Goal: Communication & Community: Participate in discussion

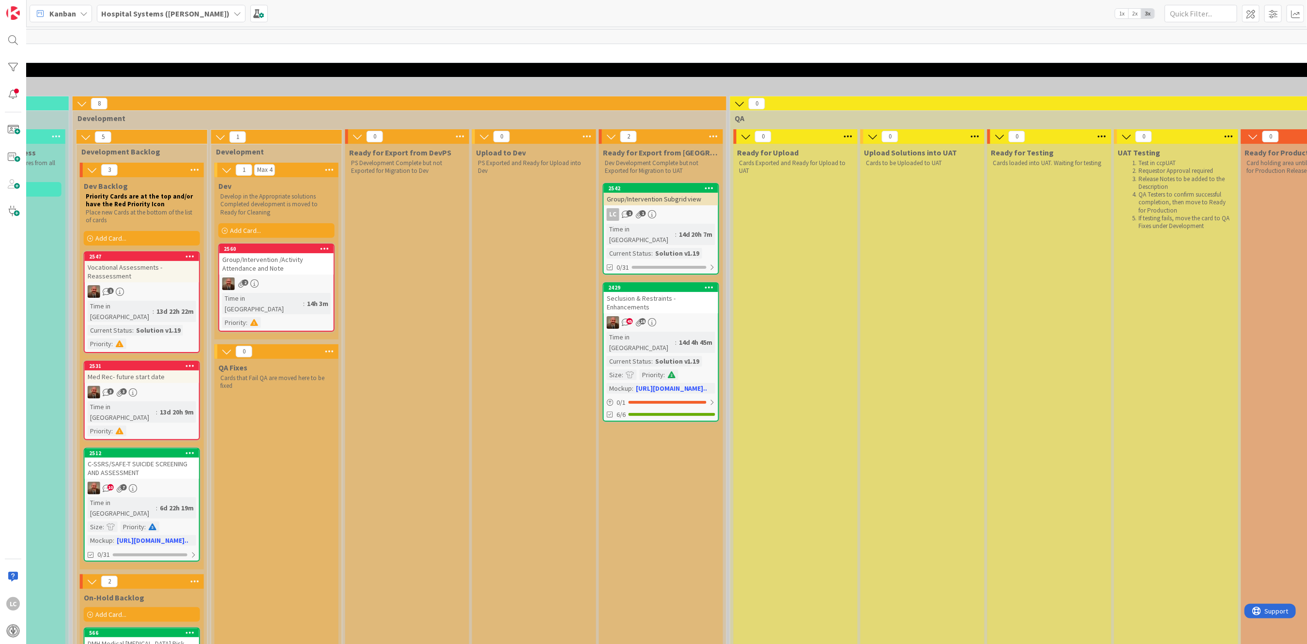
scroll to position [0, 733]
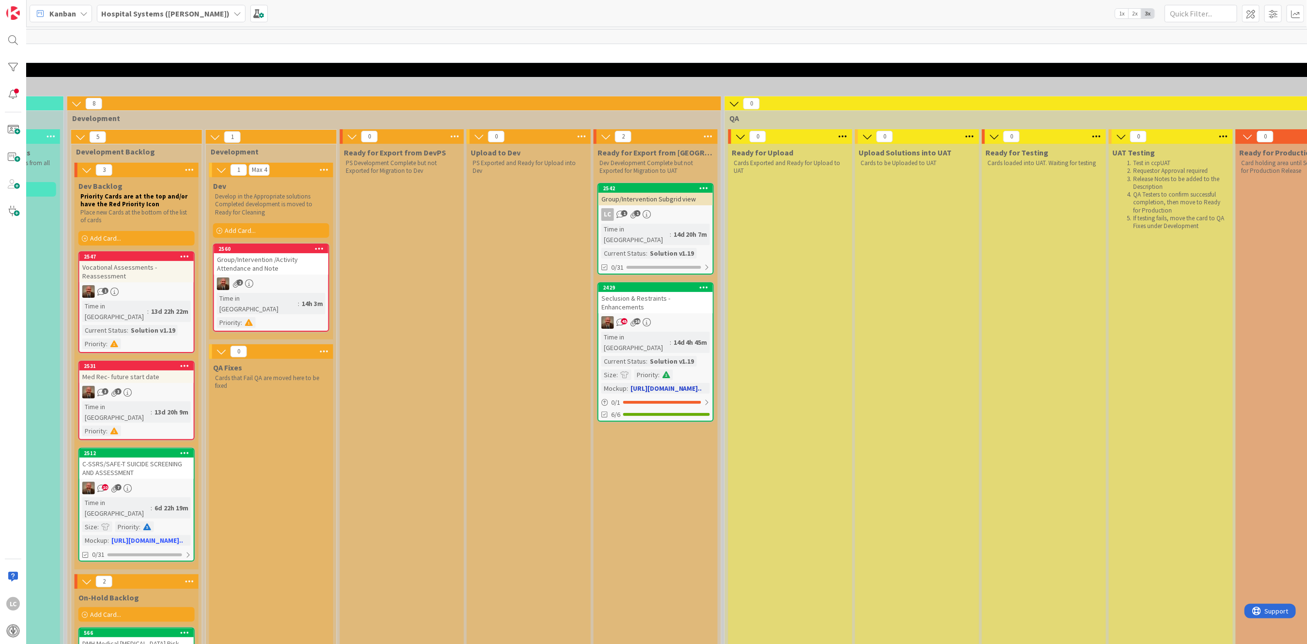
click at [671, 337] on div "14d 4h 45m" at bounding box center [690, 342] width 39 height 11
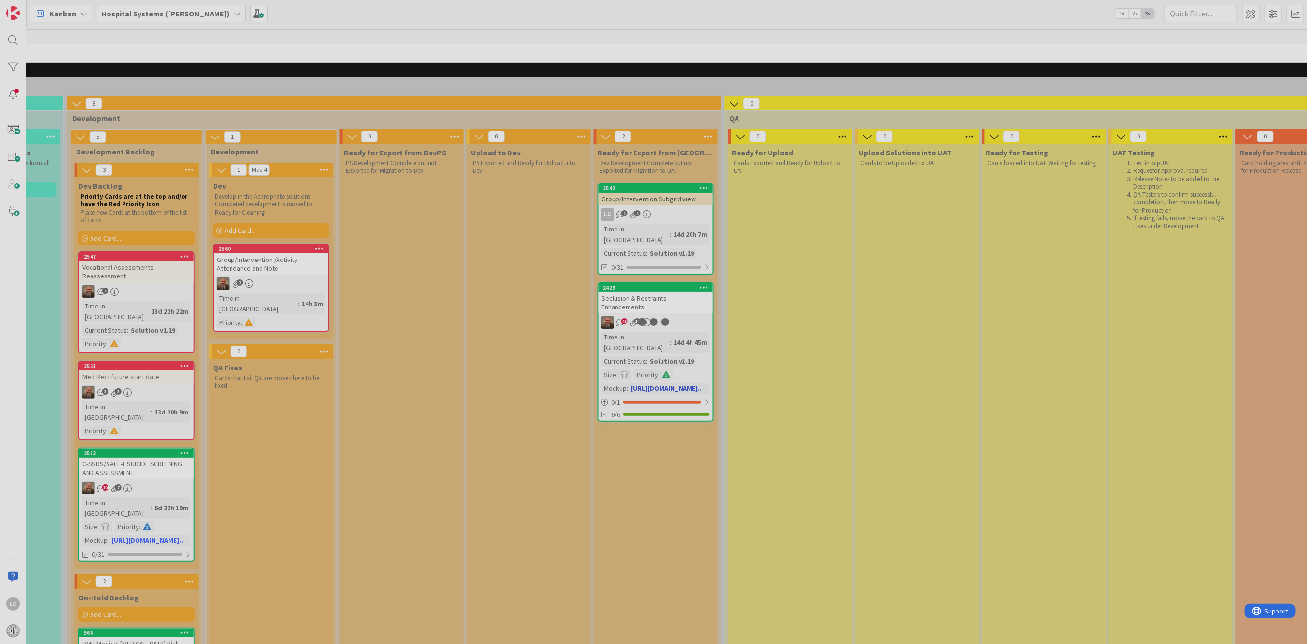
click at [655, 311] on div at bounding box center [653, 322] width 1307 height 644
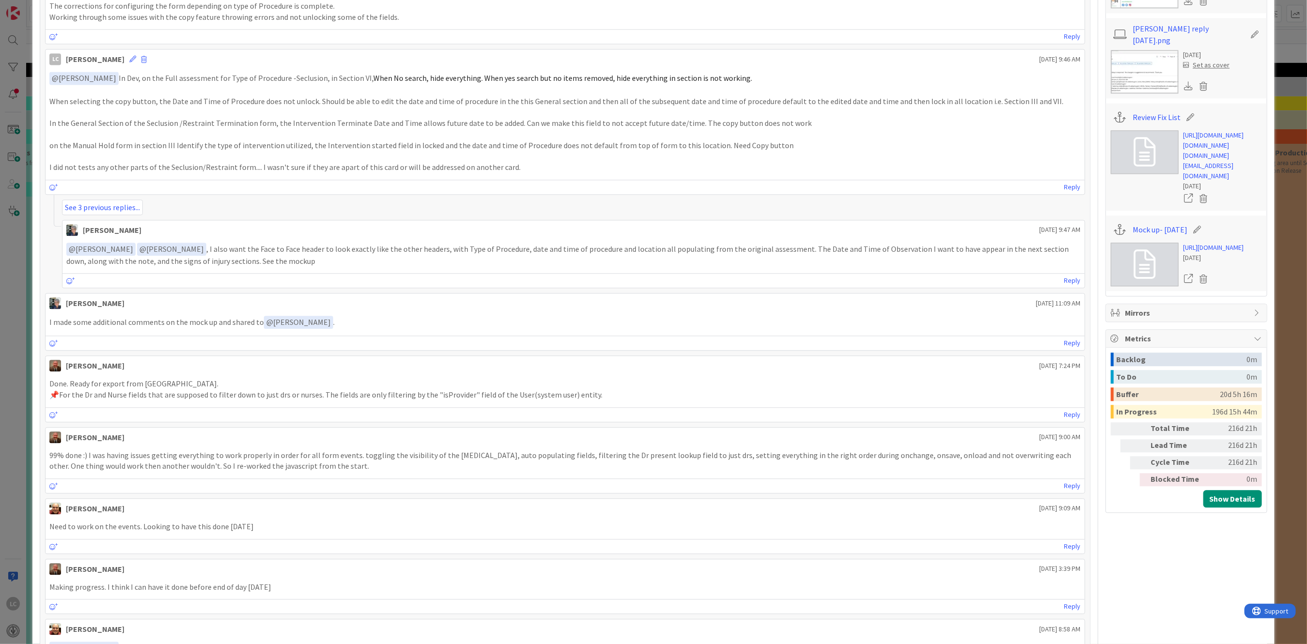
scroll to position [1614, 0]
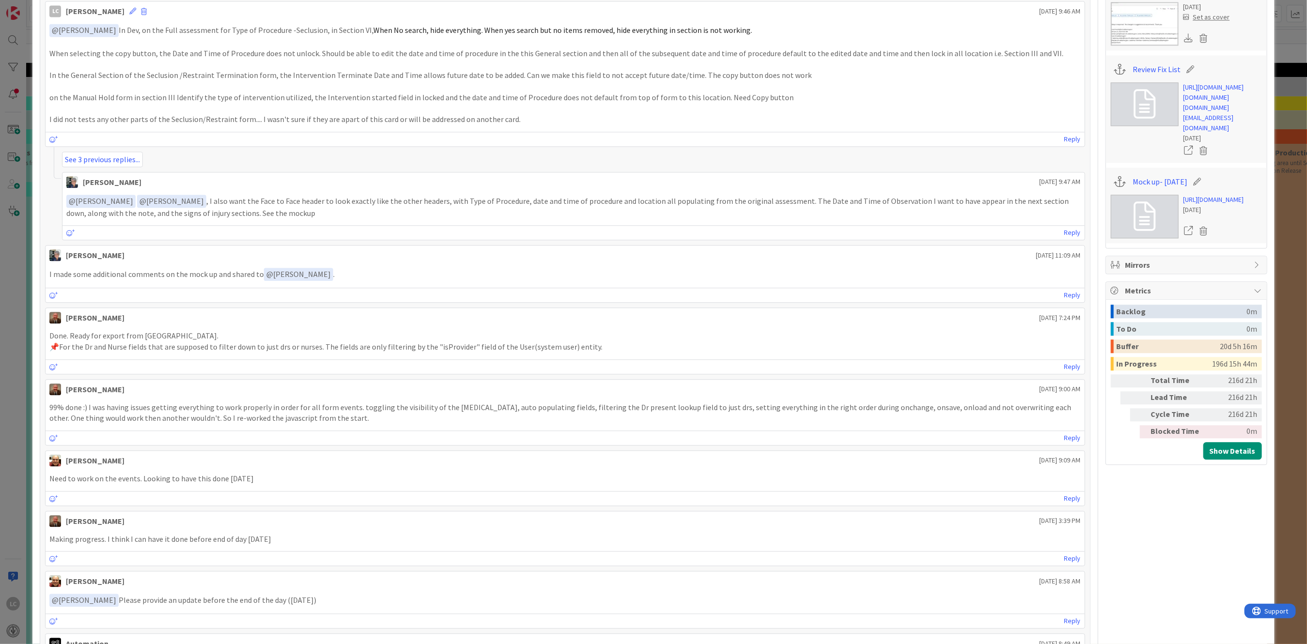
click at [1137, 231] on icon at bounding box center [1144, 216] width 22 height 29
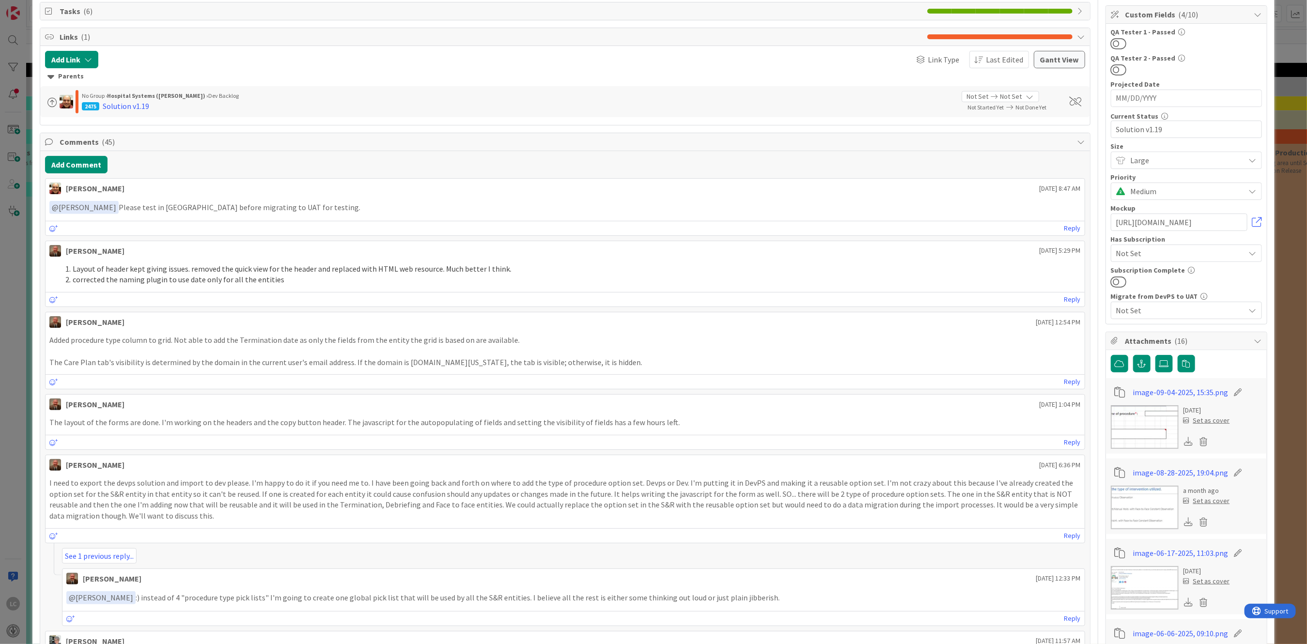
scroll to position [129, 0]
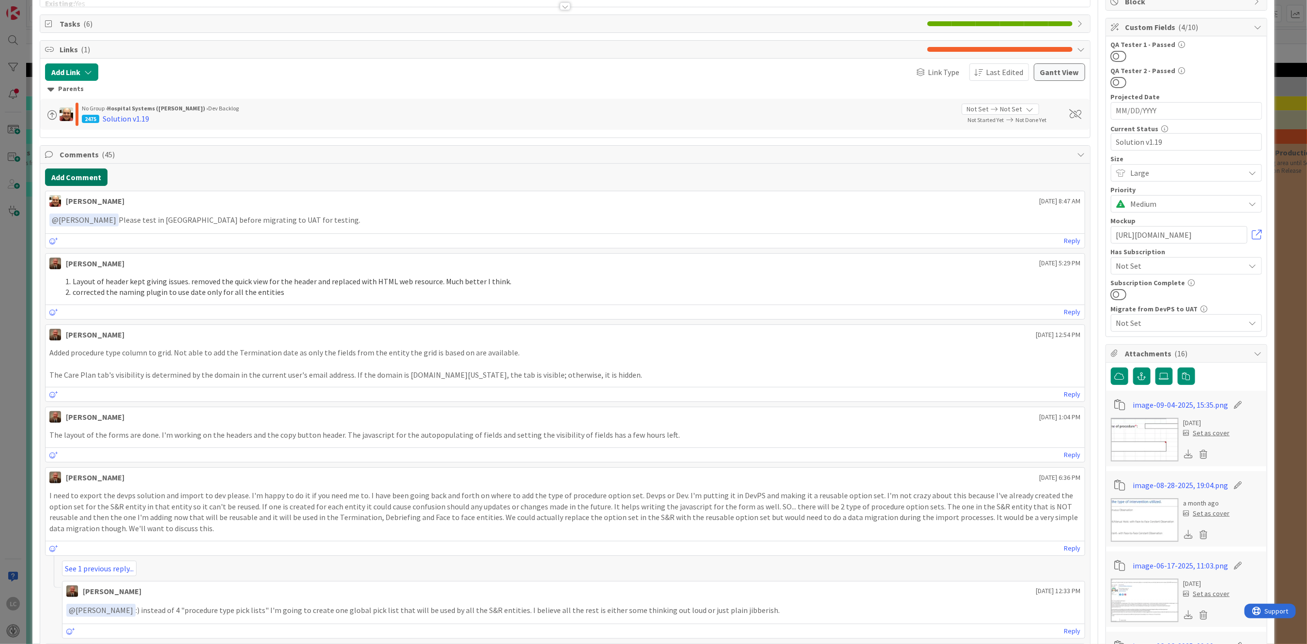
click at [62, 176] on button "Add Comment" at bounding box center [76, 176] width 62 height 17
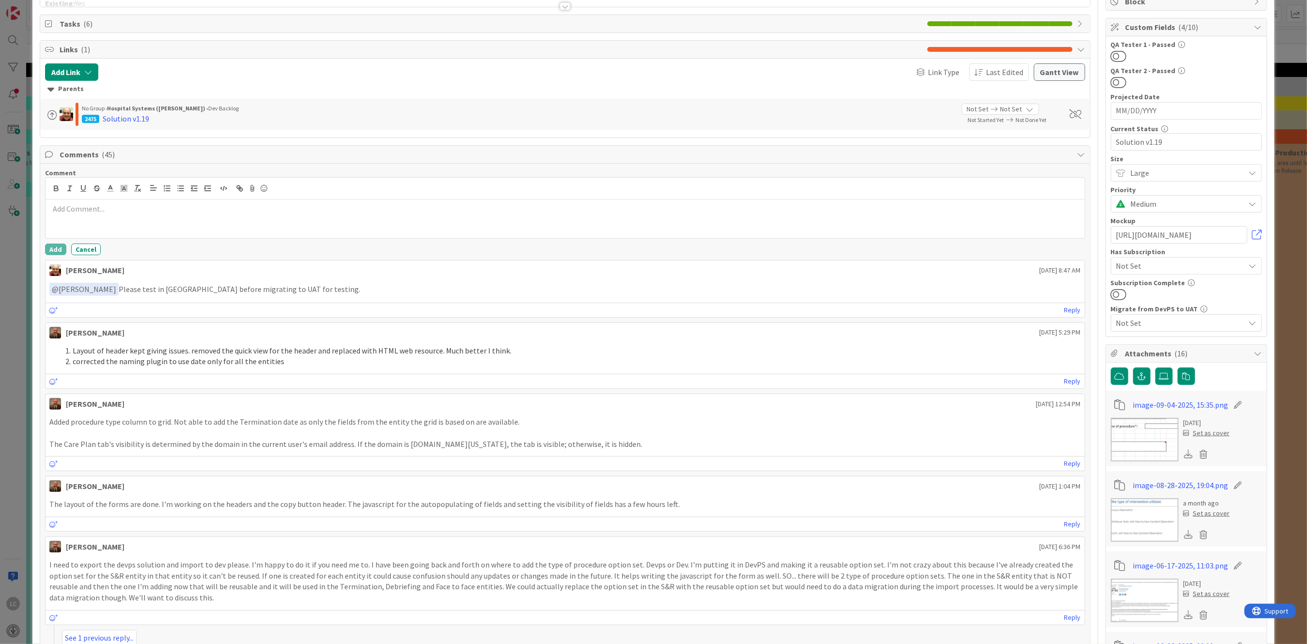
click at [60, 214] on p at bounding box center [564, 208] width 1031 height 11
click at [118, 208] on p "On the full assessment section VI- Search performed when" at bounding box center [564, 208] width 1031 height 11
click at [120, 206] on p "On the full assessment section VI- Search performed when" at bounding box center [564, 208] width 1031 height 11
click at [121, 206] on p "On the full assessment section VI- Search performed when" at bounding box center [564, 208] width 1031 height 11
click at [248, 208] on p "On the full assessment section VI- Search performed when" at bounding box center [564, 208] width 1031 height 11
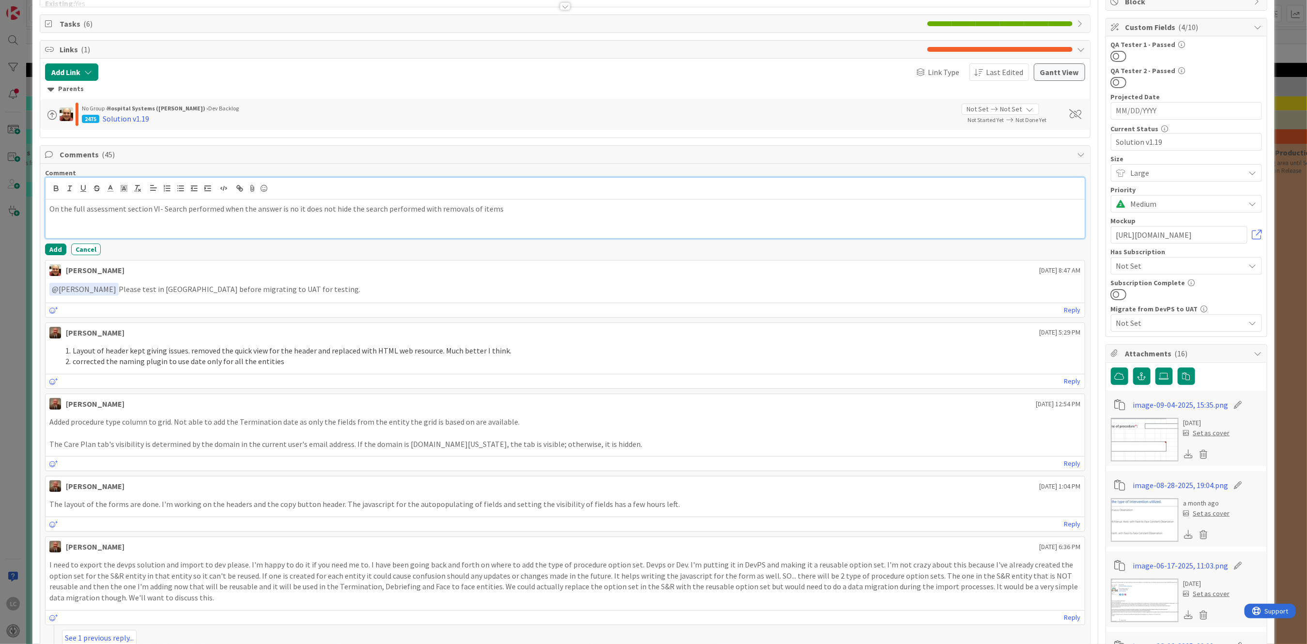
click at [492, 211] on p "On the full assessment section VI- Search performed when the answer is no it do…" at bounding box center [564, 208] width 1031 height 11
click at [486, 209] on p "On the full assessment section VI- Search performed when the answer is no it do…" at bounding box center [564, 208] width 1031 height 11
click at [563, 207] on p "On the full assessment section VI- Search performed when the answer is no it do…" at bounding box center [564, 208] width 1031 height 11
click at [785, 208] on p "On the full assessment section VI- Search performed when the answer is no it do…" at bounding box center [564, 208] width 1031 height 11
click at [486, 210] on p "On the full assessment section VI- Search performed when the answer is no it do…" at bounding box center [564, 208] width 1031 height 11
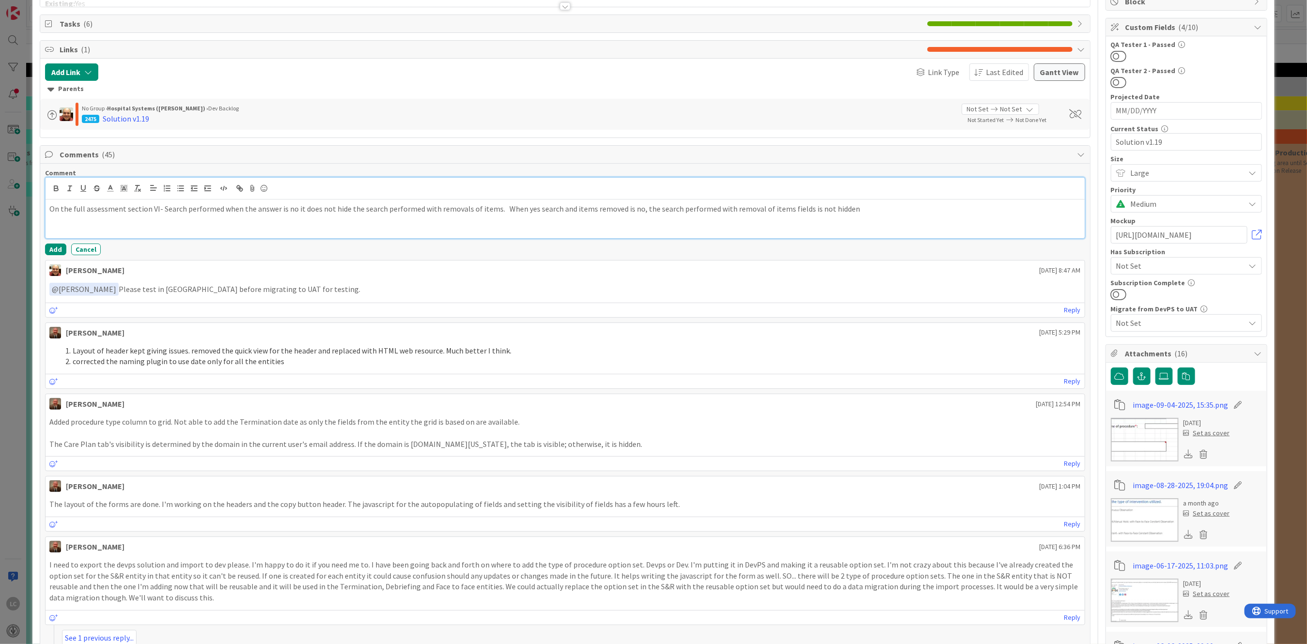
click at [356, 207] on p "On the full assessment section VI- Search performed when the answer is no it do…" at bounding box center [564, 208] width 1031 height 11
click at [866, 208] on p "On the full assessment section VI- Search performed when the answer is no it do…" at bounding box center [564, 208] width 1031 height 11
click at [235, 231] on p "Face to Face- The header did not copy over in the format" at bounding box center [564, 230] width 1031 height 11
click at [345, 230] on p "Face to Face- The header did not copy over in the format of the full assessment…" at bounding box center [564, 230] width 1031 height 11
click at [879, 213] on p "On the full assessment section VI- Search performed when the answer is no it do…" at bounding box center [564, 208] width 1031 height 11
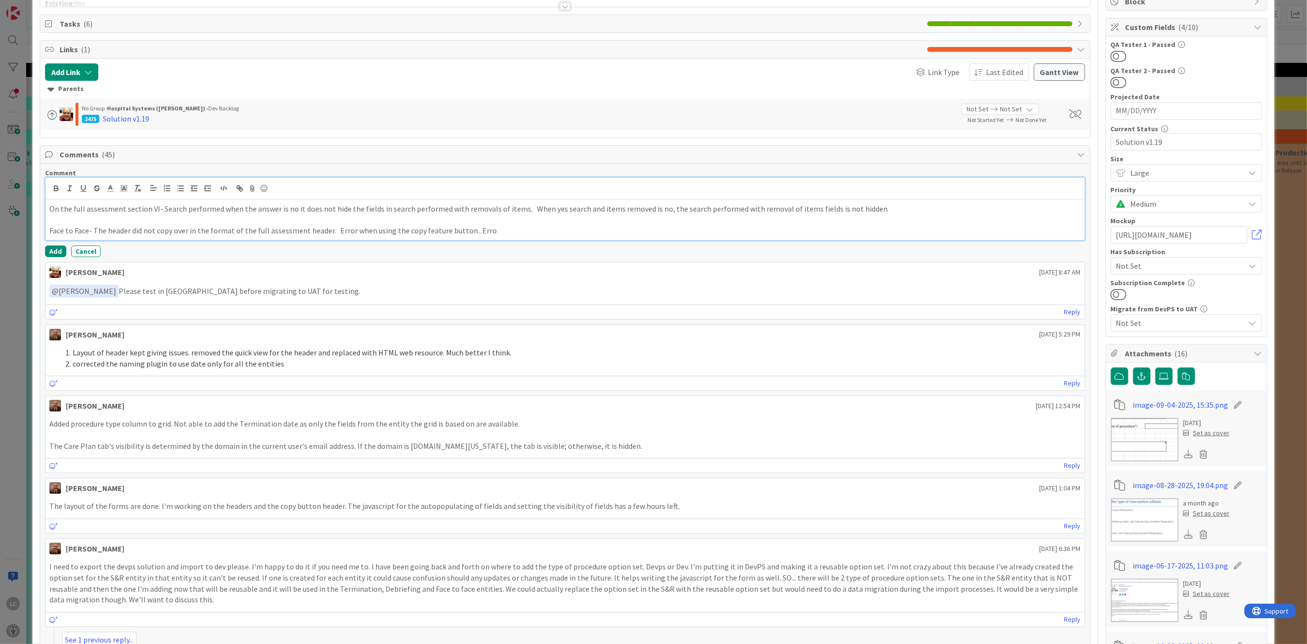
click at [504, 229] on p "Face to Face- The header did not copy over in the format of the full assessment…" at bounding box center [564, 230] width 1031 height 11
click at [1159, 378] on icon at bounding box center [1164, 376] width 10 height 8
click at [1155, 367] on input "file" at bounding box center [1155, 367] width 0 height 0
drag, startPoint x: 463, startPoint y: 231, endPoint x: 487, endPoint y: 234, distance: 23.8
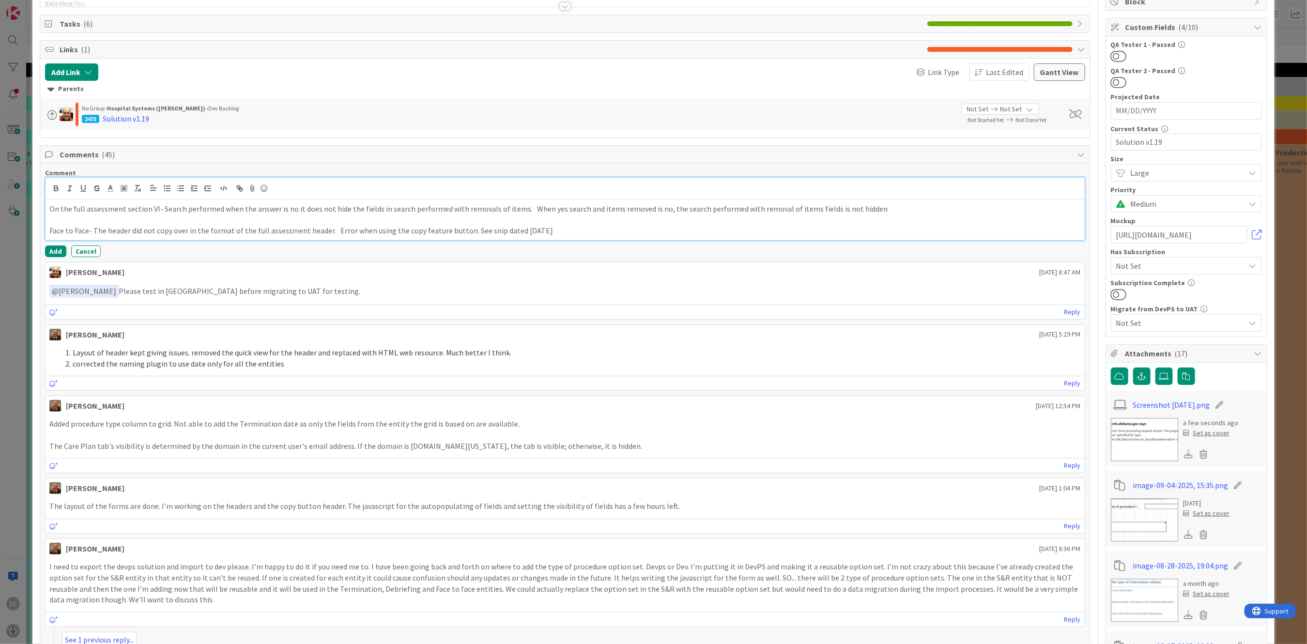
click at [517, 230] on p "Face to Face- The header did not copy over in the format of the full assessment…" at bounding box center [564, 230] width 1031 height 11
click at [547, 229] on p "Face to Face- The header did not copy over in the format of the full assessment…" at bounding box center [564, 230] width 1031 height 11
drag, startPoint x: 542, startPoint y: 231, endPoint x: 634, endPoint y: 230, distance: 92.0
click at [634, 230] on p "Face to Face- The header did not copy over in the format of the full assessment…" at bounding box center [564, 230] width 1031 height 11
copy p "Face to Face Copy Error"
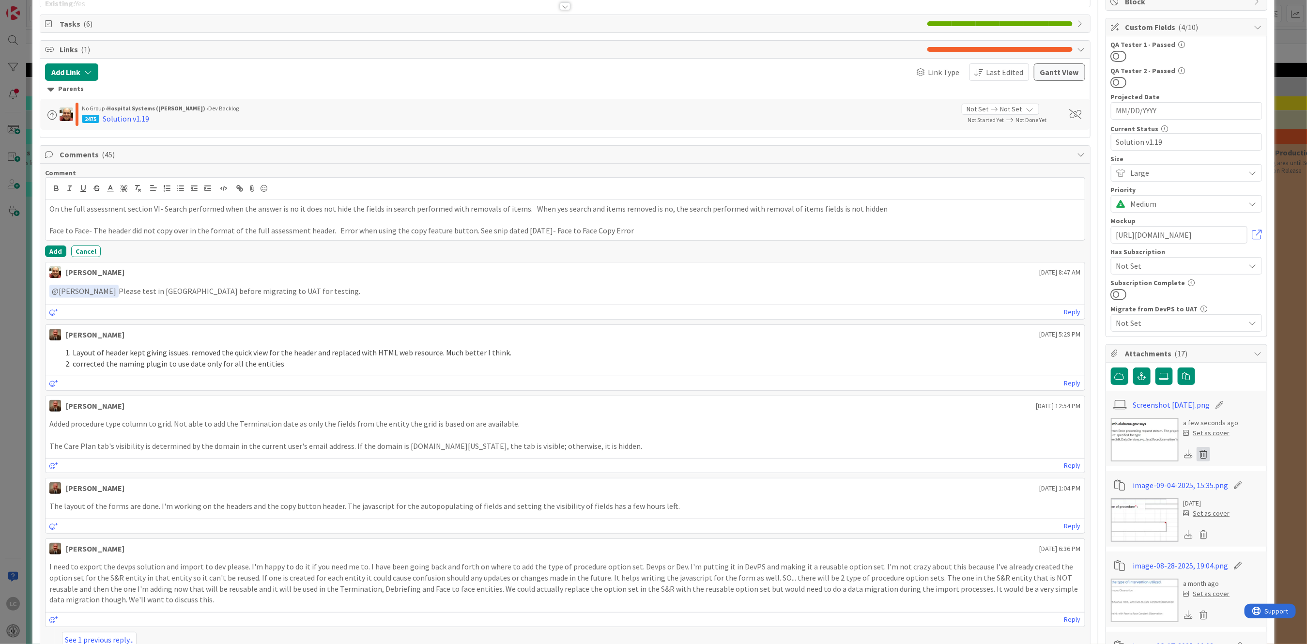
click at [1196, 453] on icon at bounding box center [1203, 454] width 14 height 15
click at [1100, 500] on button "Delete" at bounding box center [1113, 500] width 36 height 17
click at [1159, 372] on icon at bounding box center [1164, 376] width 10 height 8
click at [1155, 367] on input "file" at bounding box center [1155, 367] width 0 height 0
click at [632, 233] on p "Face to Face- The header did not copy over in the format of the full assessment…" at bounding box center [564, 230] width 1031 height 11
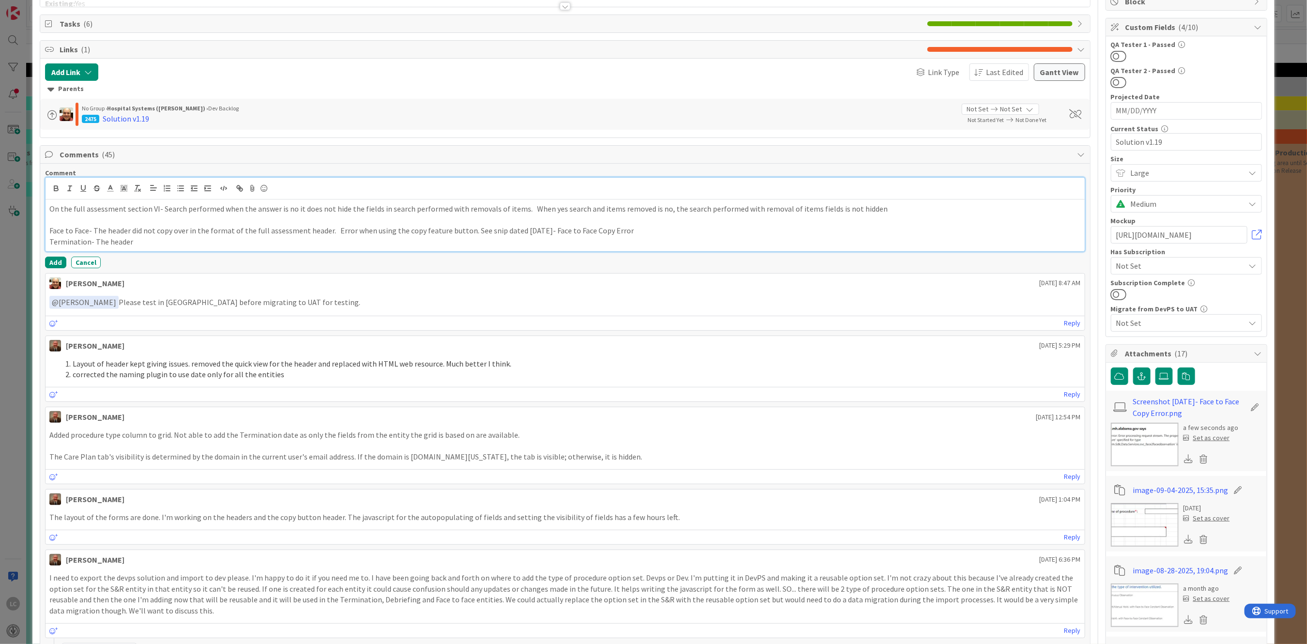
click at [251, 230] on p "Face to Face- The header did not copy over in the format of the full assessment…" at bounding box center [564, 230] width 1031 height 11
drag, startPoint x: 133, startPoint y: 229, endPoint x: 146, endPoint y: 229, distance: 13.1
click at [146, 229] on p "Face to Face- The header did not copy over in the format of the initial assessm…" at bounding box center [564, 230] width 1031 height 11
drag, startPoint x: 130, startPoint y: 231, endPoint x: 333, endPoint y: 230, distance: 202.4
click at [333, 230] on p "Face to Face- The header did not copy over in the format of the initial assessm…" at bounding box center [564, 230] width 1031 height 11
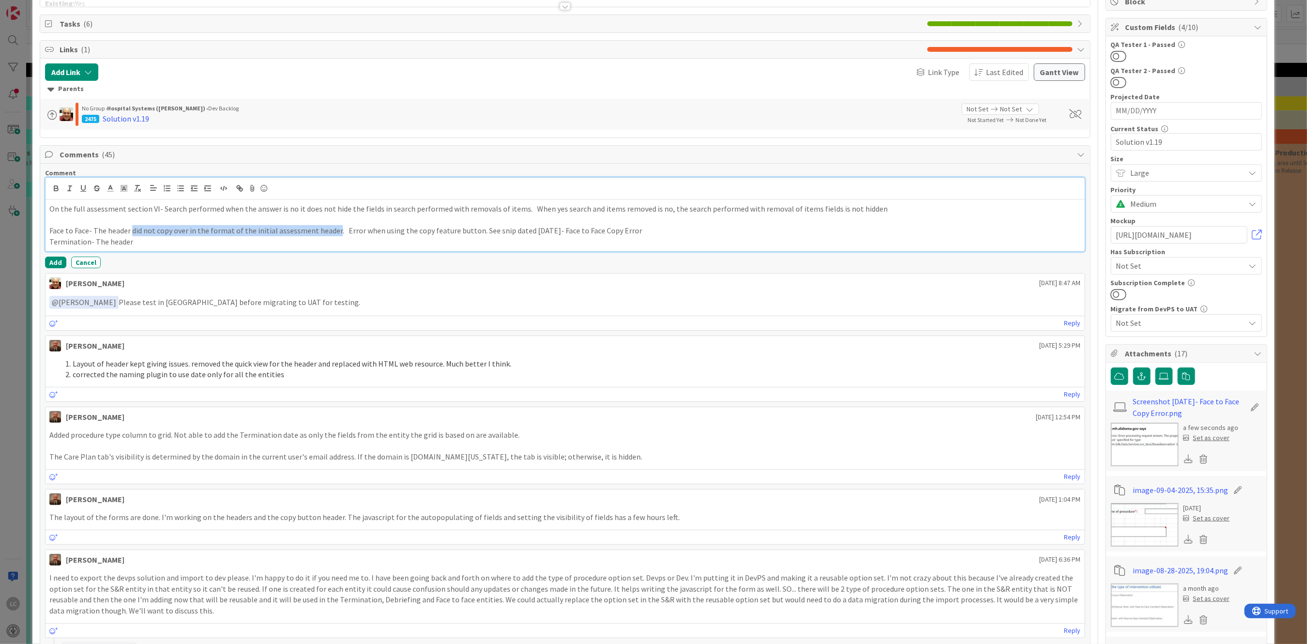
copy p "did not copy over in the format of the initial assessment header"
click at [137, 241] on p "Termination- The header" at bounding box center [564, 241] width 1031 height 11
click at [773, 239] on p "Termination- The header did not copy over in the format of the initial assessme…" at bounding box center [564, 241] width 1031 height 11
click at [770, 242] on p "Termination- The header did not copy over in the format of the initial assessme…" at bounding box center [564, 241] width 1031 height 11
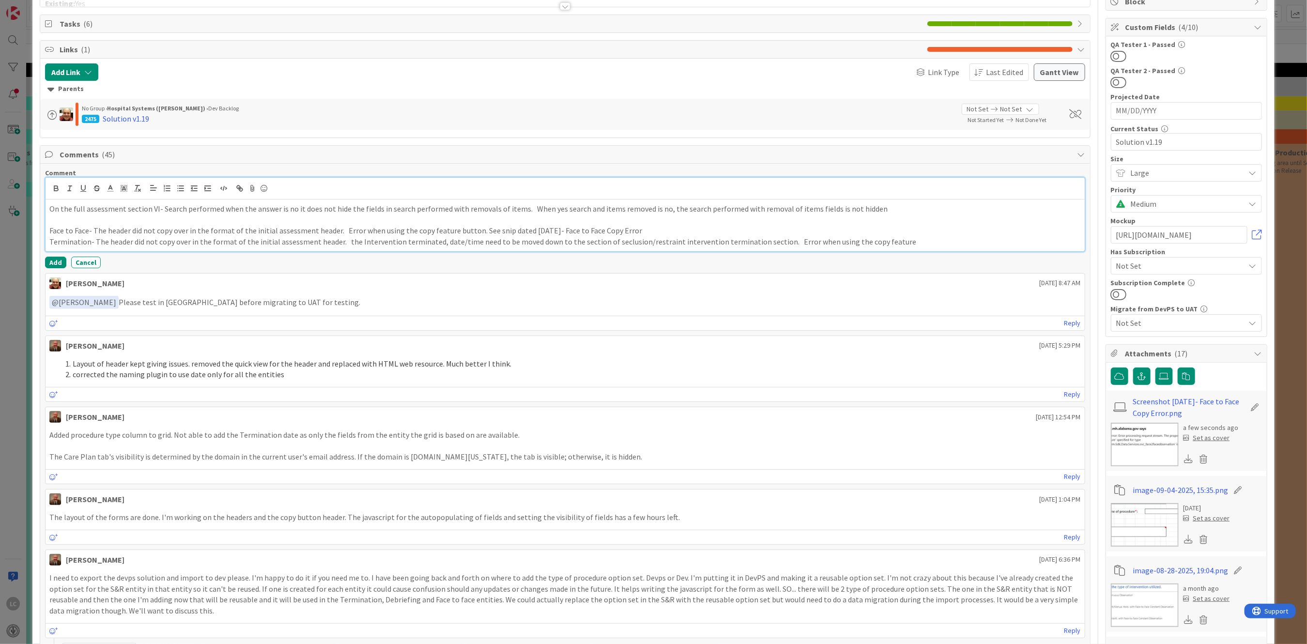
click at [905, 242] on p "Termination- The header did not copy over in the format of the initial assessme…" at bounding box center [564, 241] width 1031 height 11
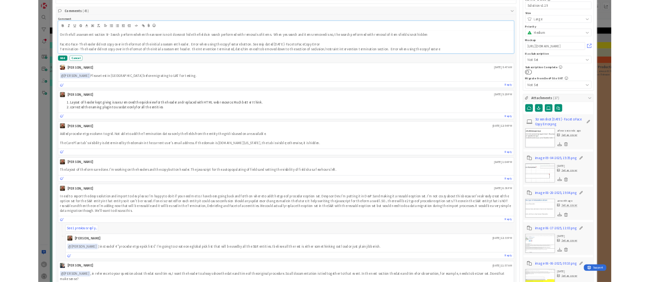
scroll to position [0, 0]
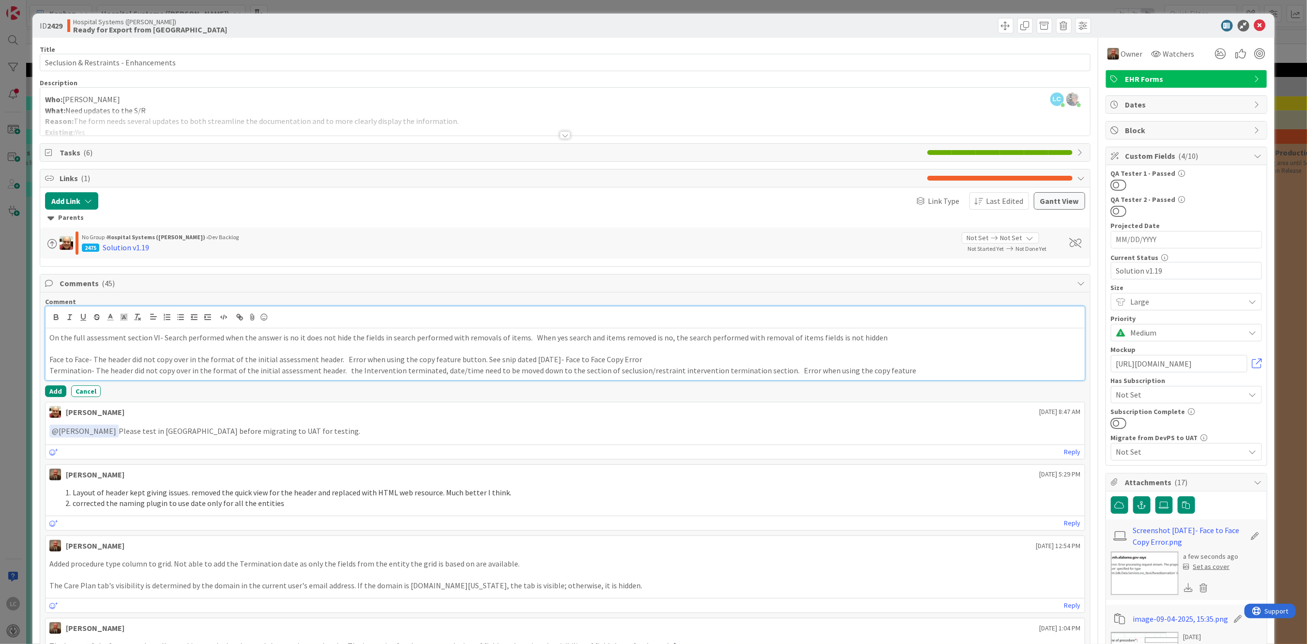
drag, startPoint x: 339, startPoint y: 372, endPoint x: 359, endPoint y: 372, distance: 19.9
click at [342, 372] on p "Termination- The header did not copy over in the format of the initial assessme…" at bounding box center [564, 370] width 1031 height 11
click at [1159, 504] on icon at bounding box center [1164, 505] width 10 height 8
click at [1155, 496] on input "file" at bounding box center [1155, 496] width 0 height 0
click at [644, 355] on p "Face to Face- The header did not copy over in the format of the initial assessm…" at bounding box center [564, 359] width 1031 height 11
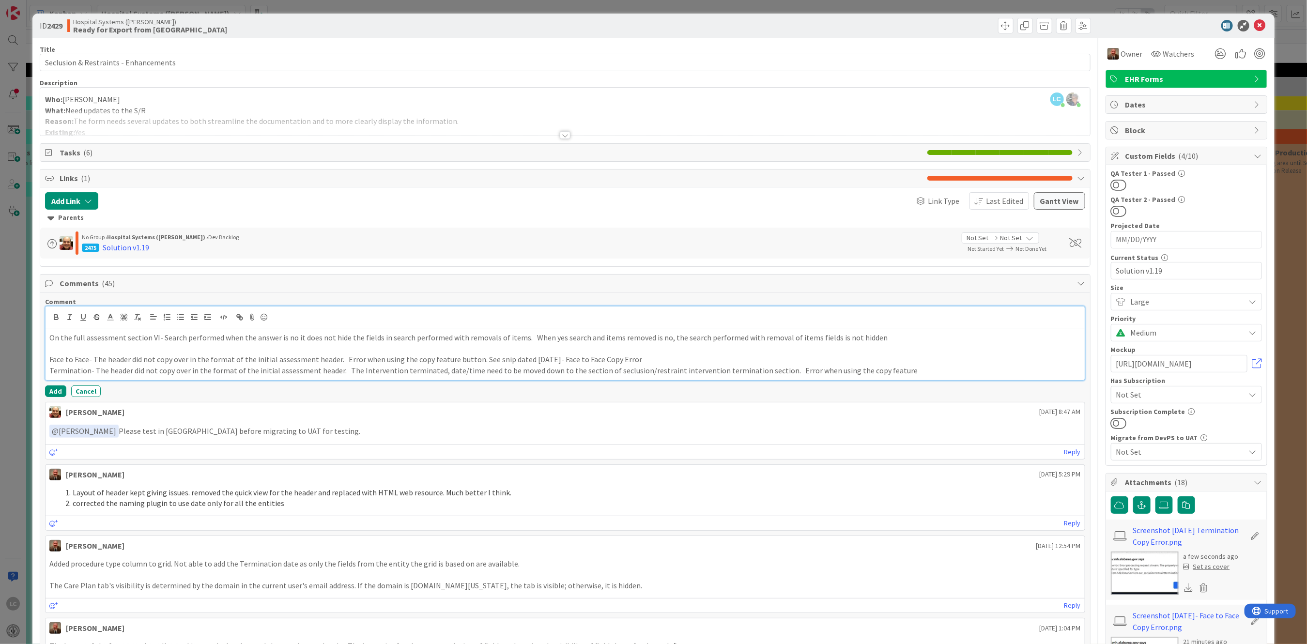
drag, startPoint x: 885, startPoint y: 368, endPoint x: 891, endPoint y: 369, distance: 6.8
click at [886, 368] on p "Termination- The header did not copy over in the format of the initial assessme…" at bounding box center [564, 370] width 1031 height 11
click at [1159, 504] on icon at bounding box center [1164, 505] width 10 height 8
click at [1155, 496] on input "file" at bounding box center [1155, 496] width 0 height 0
click at [49, 374] on p "Termination- The header did not copy over in the format of the initial assessme…" at bounding box center [564, 370] width 1031 height 11
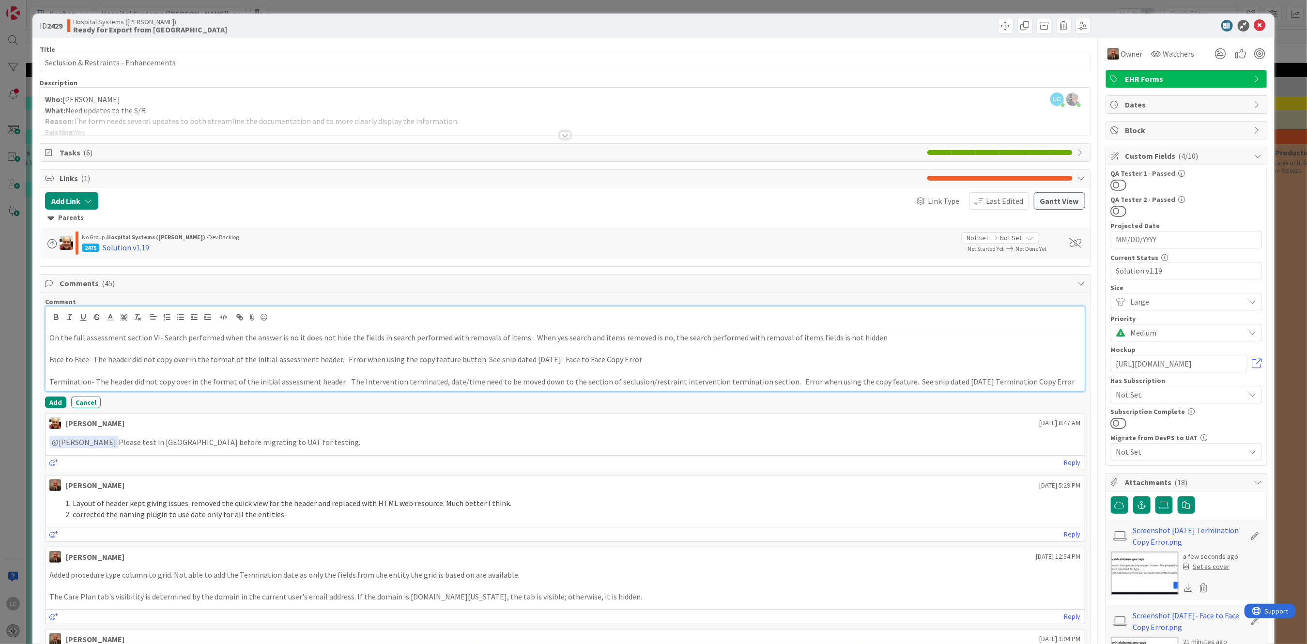
click at [1049, 381] on p "Termination- The header did not copy over in the format of the initial assessme…" at bounding box center [564, 381] width 1031 height 11
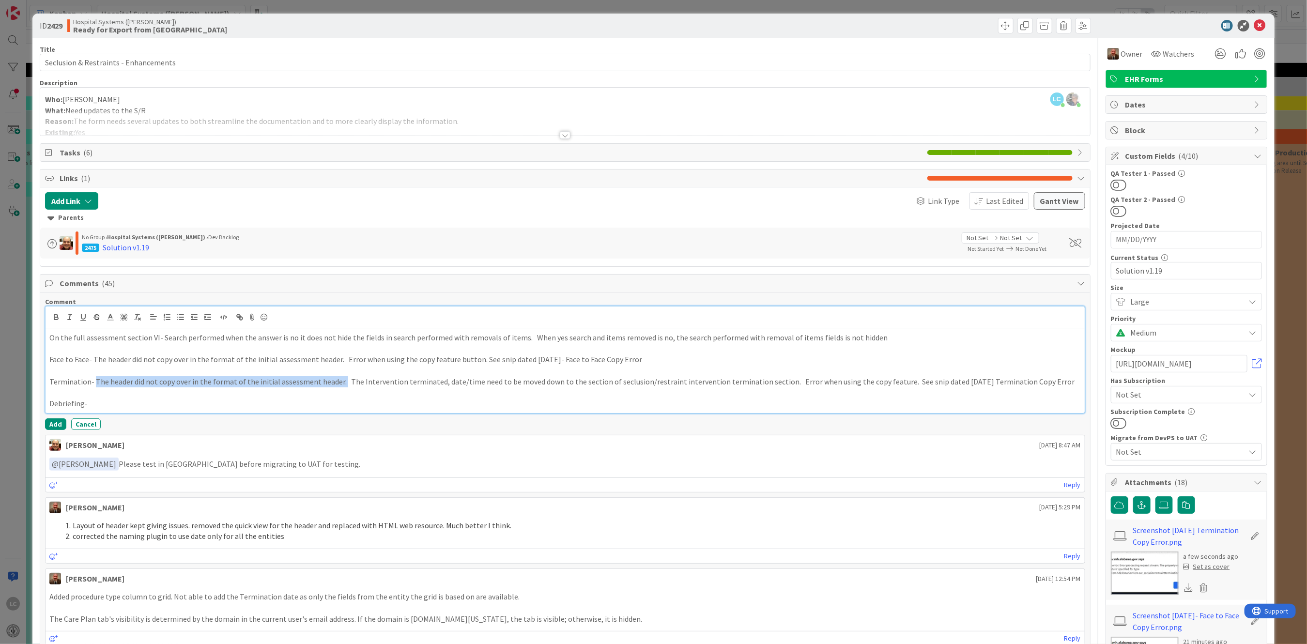
drag, startPoint x: 94, startPoint y: 383, endPoint x: 337, endPoint y: 378, distance: 242.6
click at [337, 378] on p "Termination- The header did not copy over in the format of the initial assessme…" at bounding box center [564, 381] width 1031 height 11
copy p "The header did not copy over in the format of the initial assessment header."
click at [107, 406] on p "Debriefing-" at bounding box center [564, 403] width 1031 height 11
click at [450, 404] on p "Debriefing- The header did not copy over in the format of the initial assessmen…" at bounding box center [564, 403] width 1031 height 11
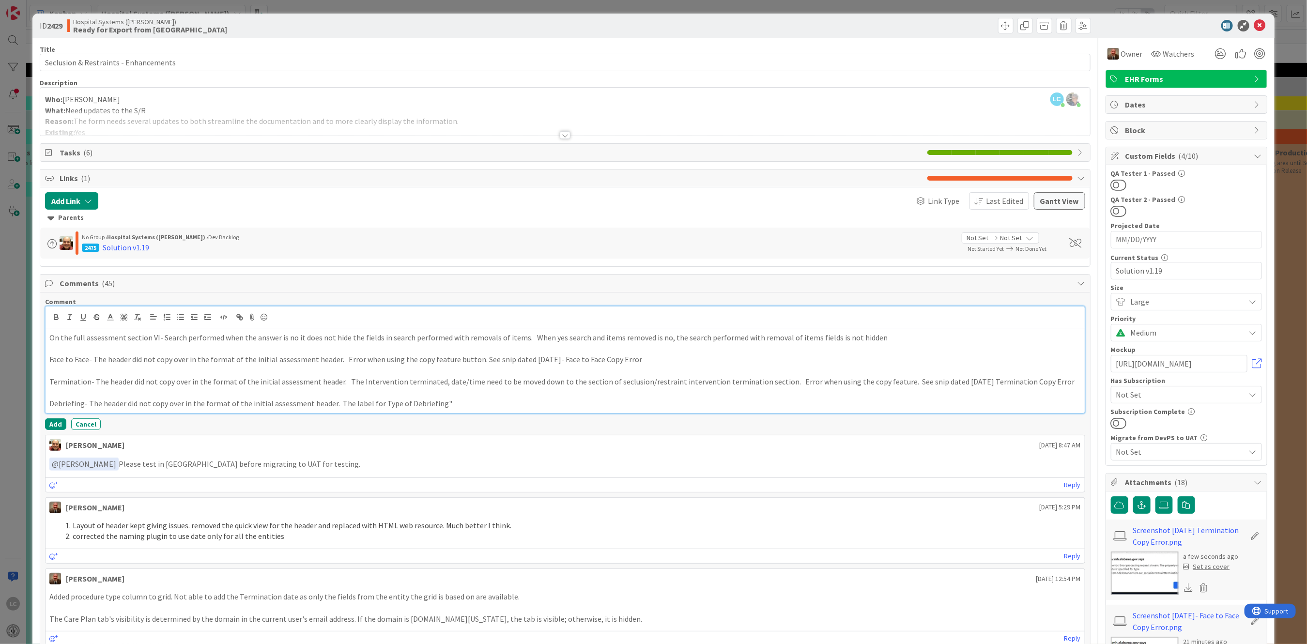
click at [373, 405] on p "Debriefing- The header did not copy over in the format of the initial assessmen…" at bounding box center [564, 403] width 1031 height 11
click at [344, 403] on p "Debriefing- The header did not copy over in the format of the initial assessmen…" at bounding box center [564, 403] width 1031 height 11
click at [384, 406] on p "Debriefing- The header did not copy over in the format of the initial assessmen…" at bounding box center [564, 403] width 1031 height 11
click at [464, 409] on p "Debriefing- The header did not copy over in the format of the initial assessmen…" at bounding box center [564, 403] width 1031 height 11
click at [530, 405] on p "Debriefing- The header did not copy over in the format of the initial assessmen…" at bounding box center [564, 403] width 1031 height 11
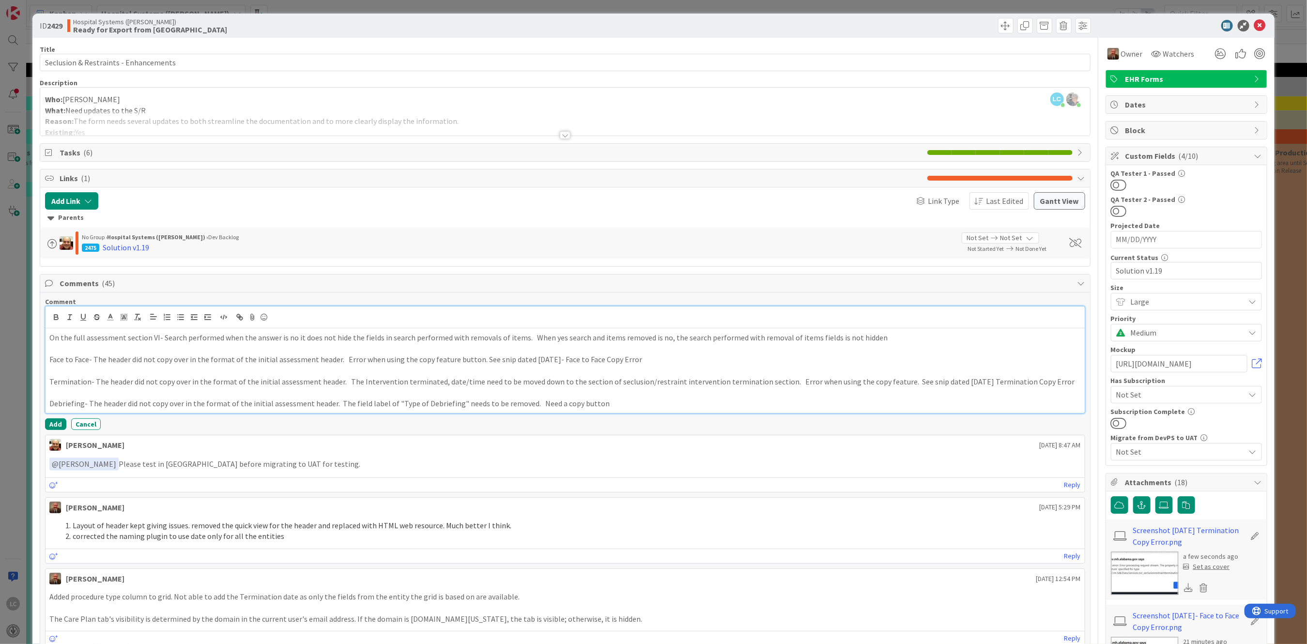
click at [548, 404] on p "Debriefing- The header did not copy over in the format of the initial assessmen…" at bounding box center [564, 403] width 1031 height 11
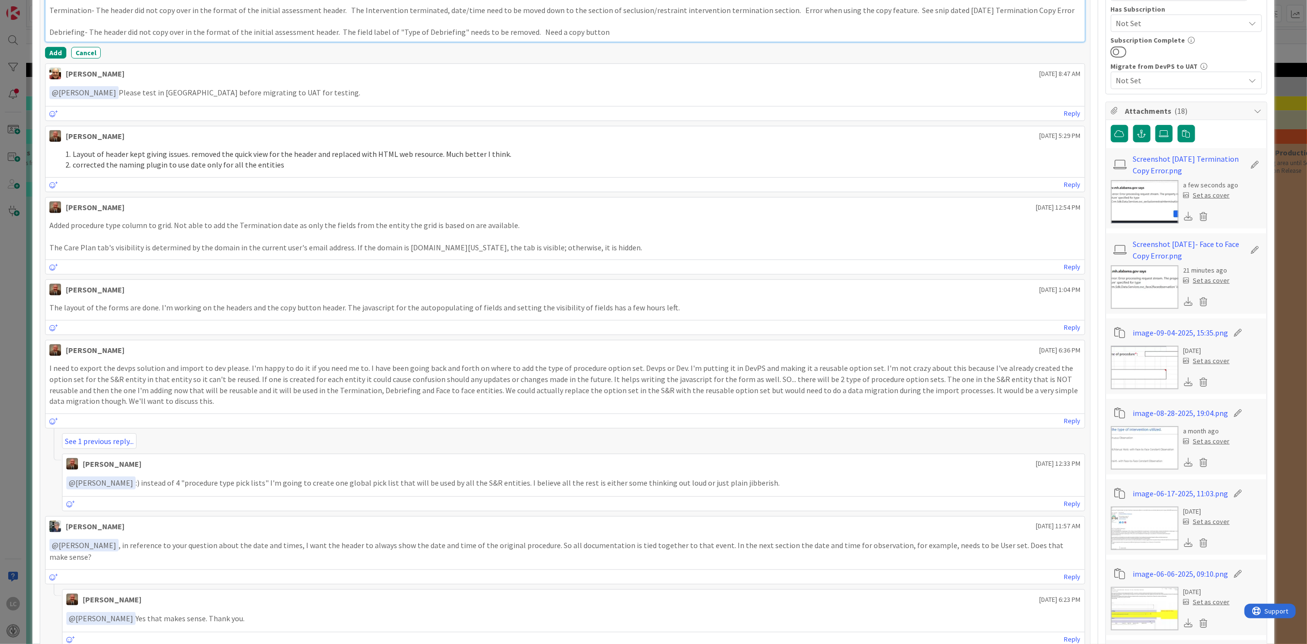
scroll to position [322, 0]
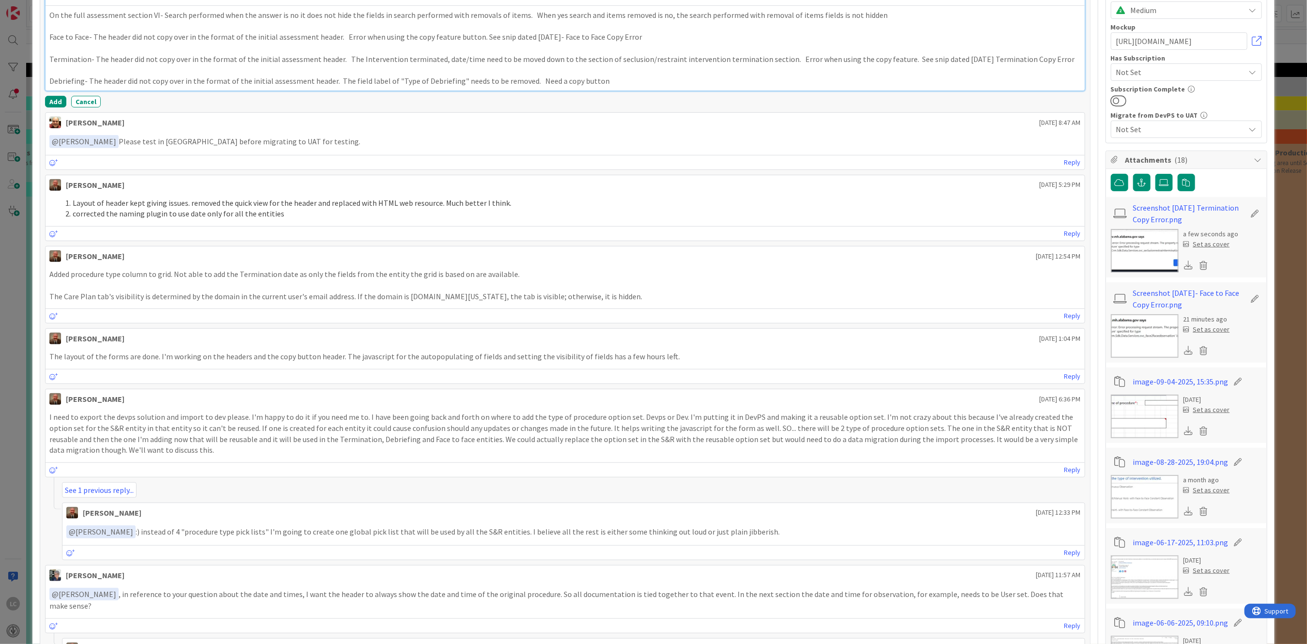
click at [608, 78] on p "Debriefing- The header did not copy over in the format of the initial assessmen…" at bounding box center [564, 81] width 1031 height 11
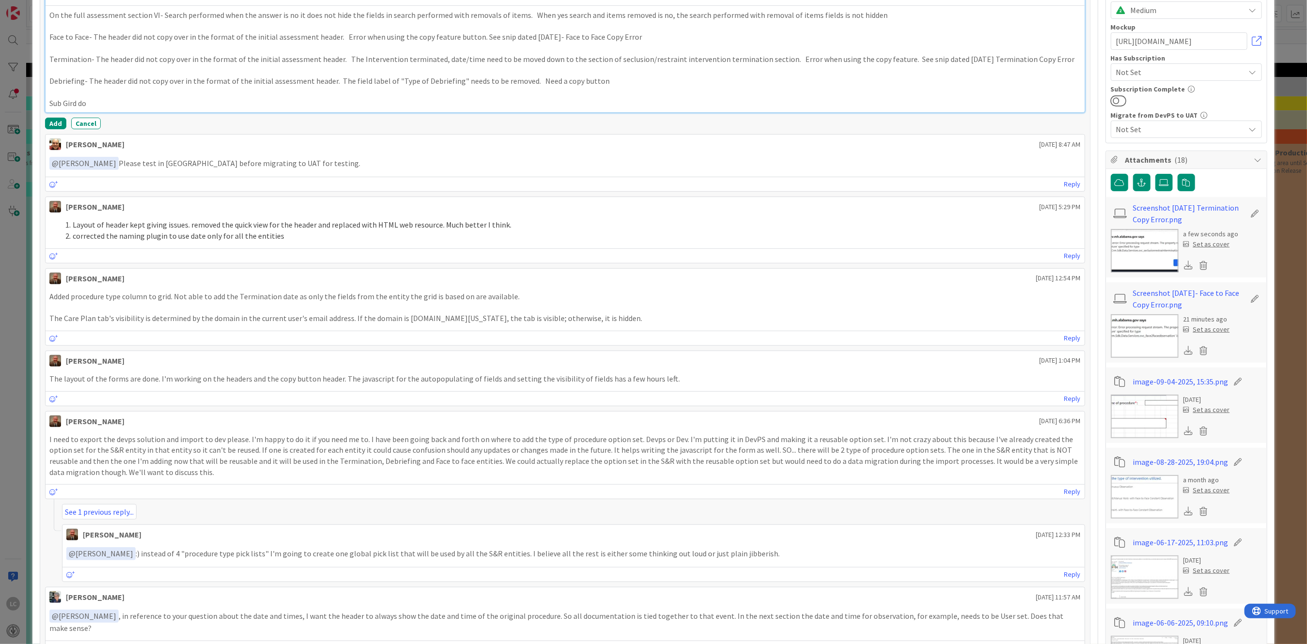
click at [47, 105] on div "On the full assessment section VI- Search performed when the answer is no it do…" at bounding box center [565, 59] width 1039 height 107
click at [142, 104] on p "The main form Sub Gird do" at bounding box center [564, 103] width 1031 height 11
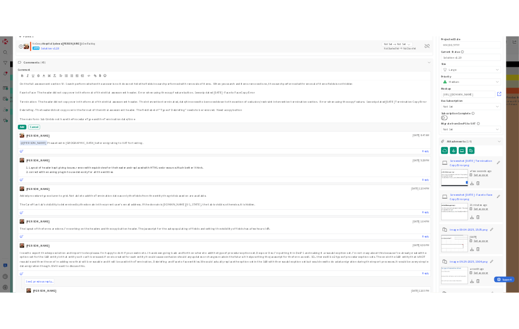
scroll to position [0, 0]
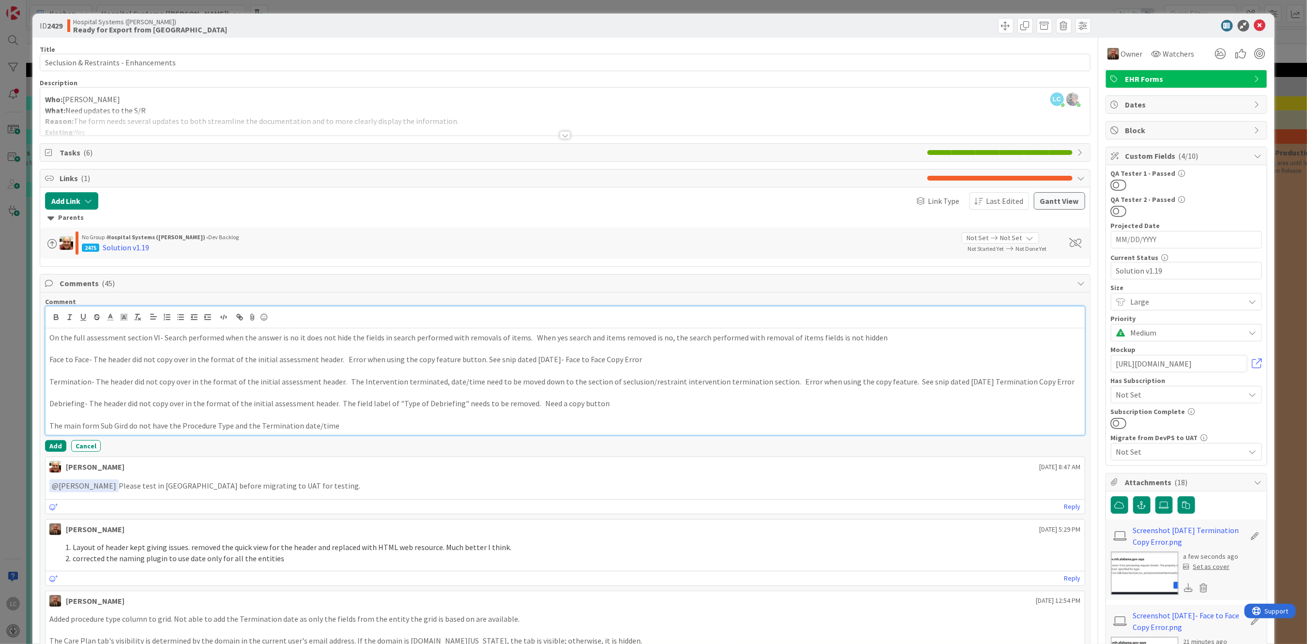
click at [83, 337] on p "On the full assessment section VI- Search performed when the answer is no it do…" at bounding box center [564, 337] width 1031 height 11
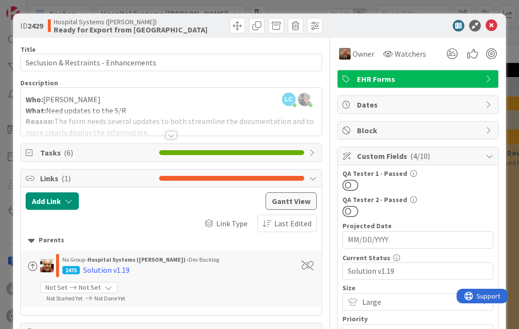
drag, startPoint x: 140, startPoint y: 239, endPoint x: 139, endPoint y: 231, distance: 7.3
click at [140, 237] on div "Parents" at bounding box center [171, 240] width 287 height 11
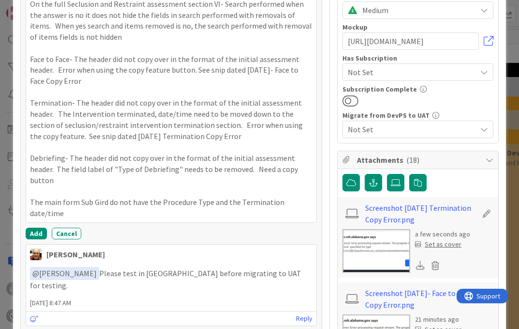
scroll to position [258, 0]
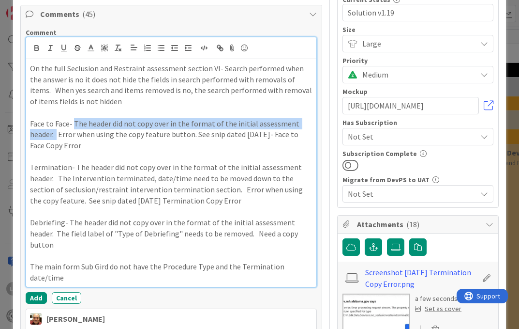
drag, startPoint x: 74, startPoint y: 122, endPoint x: 57, endPoint y: 134, distance: 20.1
click at [57, 134] on p "Face to Face- The header did not copy over in the format of the initial assessm…" at bounding box center [171, 134] width 283 height 33
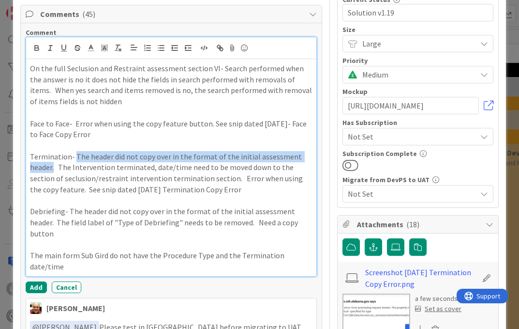
drag, startPoint x: 74, startPoint y: 155, endPoint x: 55, endPoint y: 167, distance: 21.9
click at [55, 167] on p "Termination- The header did not copy over in the format of the initial assessme…" at bounding box center [171, 173] width 283 height 44
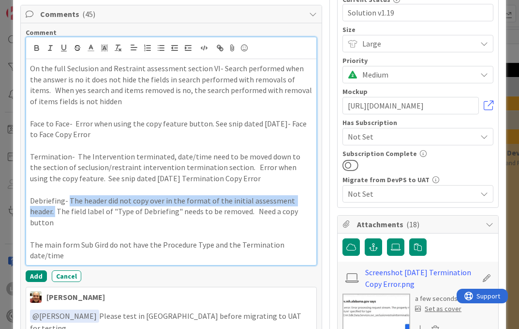
drag, startPoint x: 67, startPoint y: 200, endPoint x: 53, endPoint y: 216, distance: 20.9
click at [56, 214] on p "Debriefing- The header did not copy over in the format of the initial assessmen…" at bounding box center [171, 211] width 283 height 33
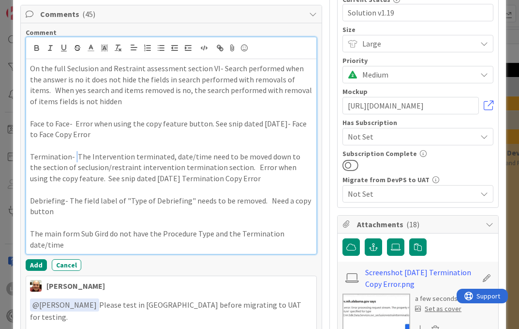
click at [73, 155] on p "Termination- The Intervention terminated, date/time need to be moved down to th…" at bounding box center [171, 167] width 283 height 33
click at [30, 232] on p "The main form Sub Gird do not have the Procedure Type and the Termination date/…" at bounding box center [171, 239] width 283 height 22
click at [65, 244] on p "***The main form Sub Gird do not have the Procedure Type and the Termination da…" at bounding box center [171, 239] width 283 height 22
